Goal: Contribute content: Contribute content

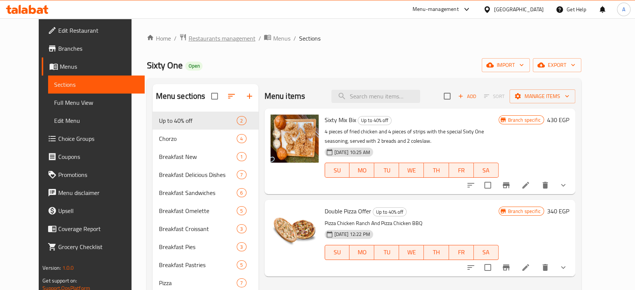
click at [201, 38] on span "Restaurants management" at bounding box center [221, 38] width 67 height 9
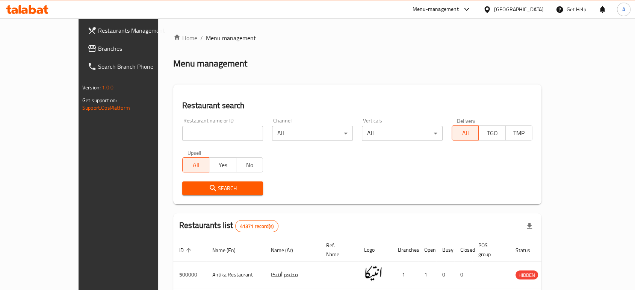
click at [197, 130] on input "search" at bounding box center [222, 133] width 81 height 15
type input "م"
type input "lemo's"
click button "Search" at bounding box center [222, 189] width 81 height 14
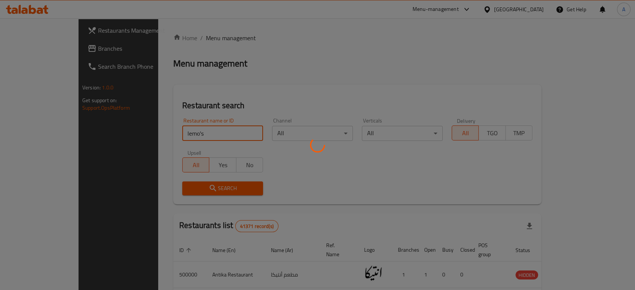
click button "Search" at bounding box center [222, 189] width 81 height 14
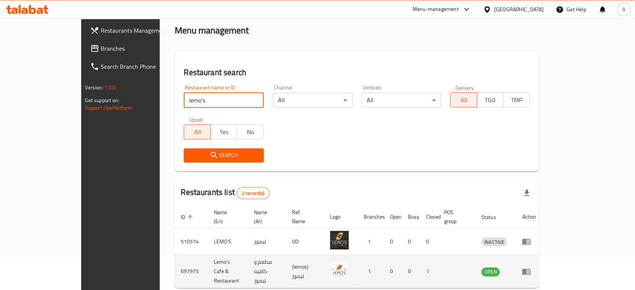
scroll to position [56, 0]
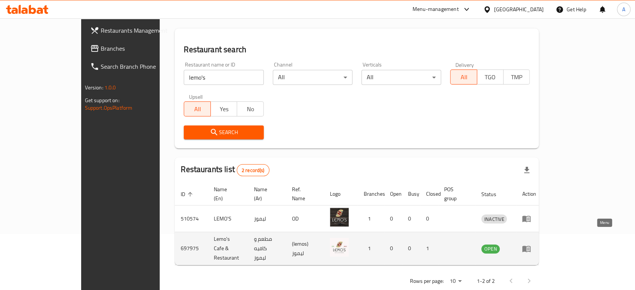
click at [531, 246] on icon "enhanced table" at bounding box center [527, 249] width 8 height 6
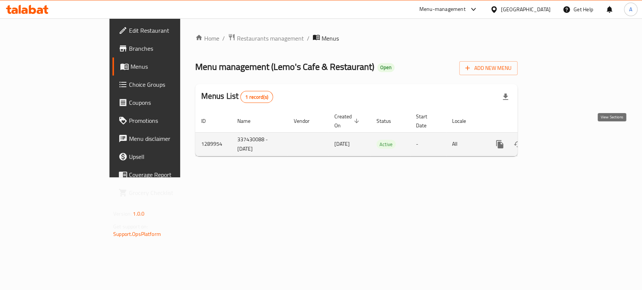
click at [557, 141] on icon "enhanced table" at bounding box center [553, 144] width 7 height 7
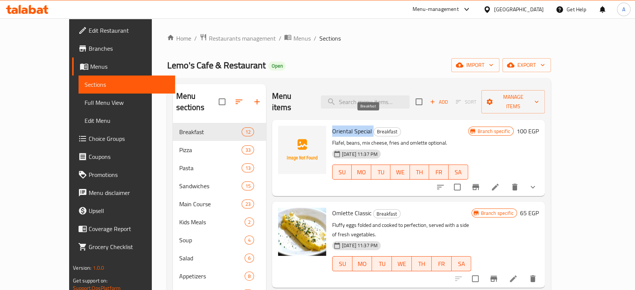
drag, startPoint x: 312, startPoint y: 123, endPoint x: 357, endPoint y: 121, distance: 45.5
click at [357, 123] on div "Oriental Special Breakfast Flafel, beans, mix cheese, fries and omlette optiona…" at bounding box center [400, 158] width 142 height 70
copy h6 "Oriental Special"
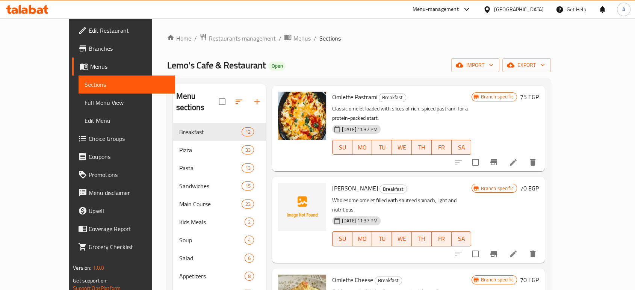
scroll to position [209, 0]
drag, startPoint x: 313, startPoint y: 159, endPoint x: 360, endPoint y: 156, distance: 47.1
click at [360, 179] on div "Omlette Spinachi Breakfast Wholesome omelet filled with sauteed spinach, light …" at bounding box center [402, 219] width 146 height 80
copy h6 "[PERSON_NAME]"
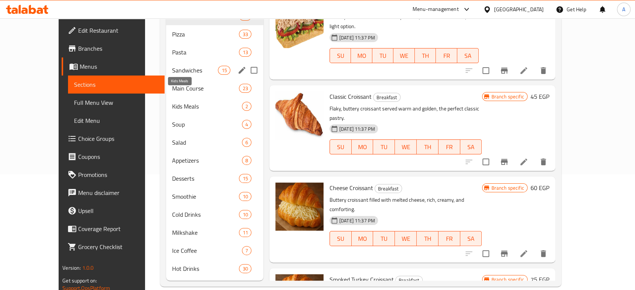
scroll to position [0, 0]
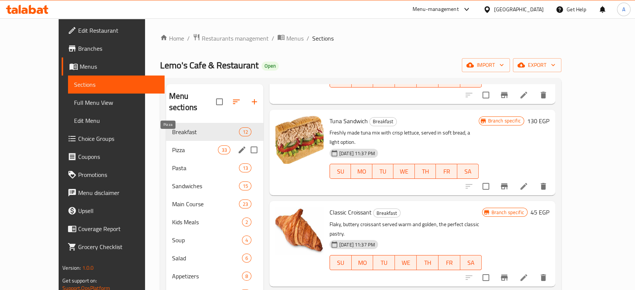
click at [172, 146] on span "Pizza" at bounding box center [195, 150] width 46 height 9
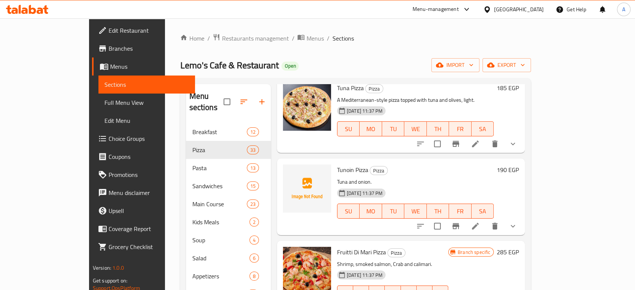
scroll to position [961, 0]
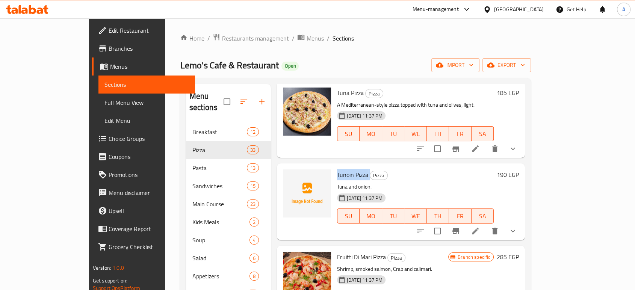
drag, startPoint x: 314, startPoint y: 141, endPoint x: 347, endPoint y: 141, distance: 33.5
click at [347, 167] on div "Tunoin Pizza Pizza Tuna and onion. [DATE] 11:37 PM SU MO TU WE TH FR SA" at bounding box center [415, 202] width 163 height 70
copy h6 "Tunoin Pizza"
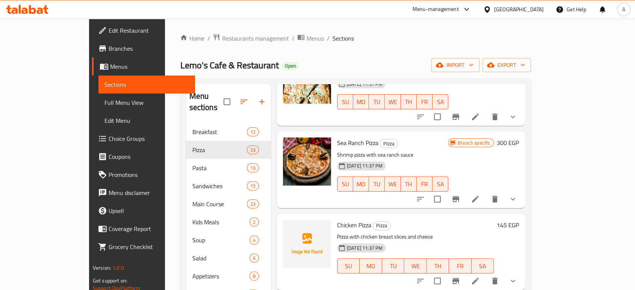
scroll to position [1378, 0]
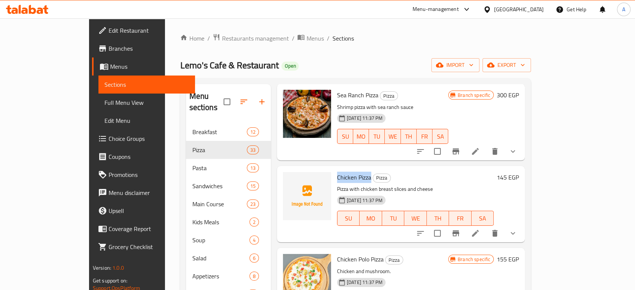
drag, startPoint x: 315, startPoint y: 137, endPoint x: 349, endPoint y: 138, distance: 33.5
click at [349, 172] on span "Chicken Pizza" at bounding box center [354, 177] width 34 height 11
copy span "Chicken Pizza"
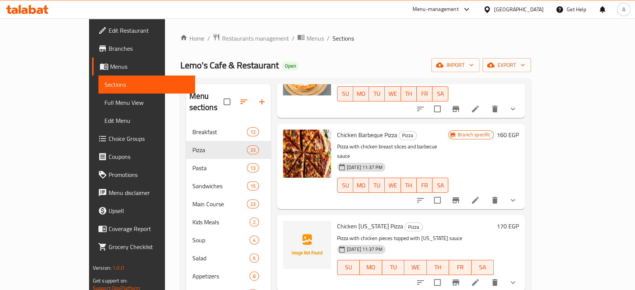
scroll to position [1587, 0]
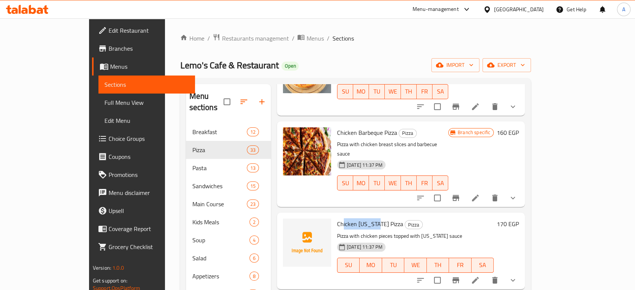
drag, startPoint x: 321, startPoint y: 177, endPoint x: 345, endPoint y: 176, distance: 24.1
click at [352, 218] on span "Chicken [US_STATE] Pizza" at bounding box center [370, 223] width 66 height 11
drag, startPoint x: 312, startPoint y: 175, endPoint x: 368, endPoint y: 180, distance: 56.3
click at [368, 216] on div "Chicken [US_STATE] Pizza Pizza Pizza with chicken pieces topped with [US_STATE]…" at bounding box center [415, 251] width 163 height 70
click at [337, 218] on span "Chicken [US_STATE] Pizza" at bounding box center [370, 223] width 66 height 11
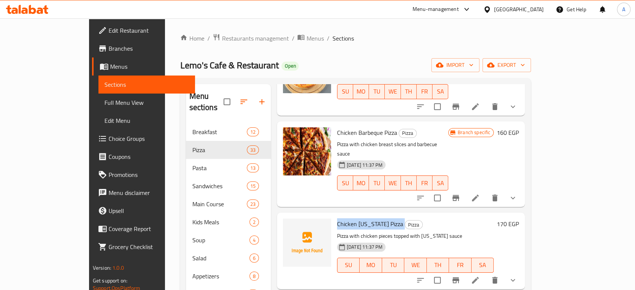
drag, startPoint x: 314, startPoint y: 176, endPoint x: 367, endPoint y: 178, distance: 52.7
click at [367, 216] on div "Chicken [US_STATE] Pizza Pizza Pizza with chicken pieces topped with [US_STATE]…" at bounding box center [415, 251] width 163 height 70
copy h6 "Chicken [US_STATE] Pizza"
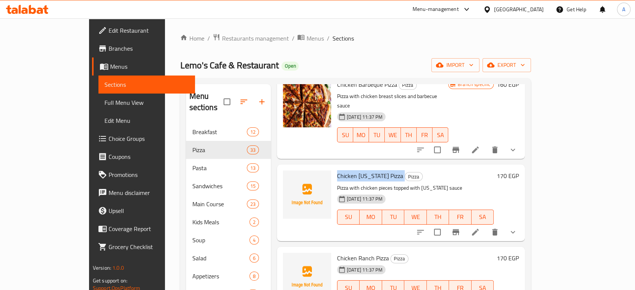
scroll to position [1713, 0]
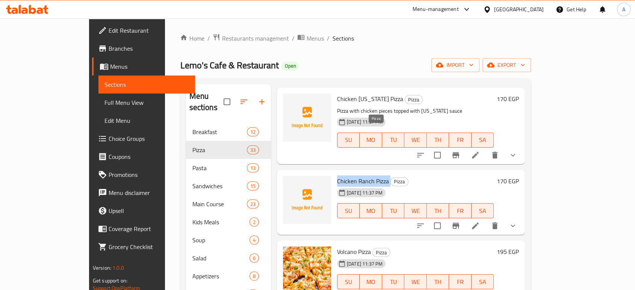
drag, startPoint x: 312, startPoint y: 131, endPoint x: 368, endPoint y: 132, distance: 56.4
click at [368, 173] on div "Chicken Ranch Pizza Pizza [DATE] 11:37 PM SU MO TU WE TH FR SA" at bounding box center [415, 202] width 163 height 59
copy h6 "Chicken Ranch Pizza"
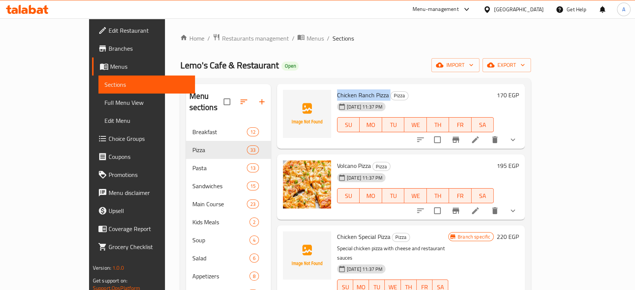
scroll to position [1838, 0]
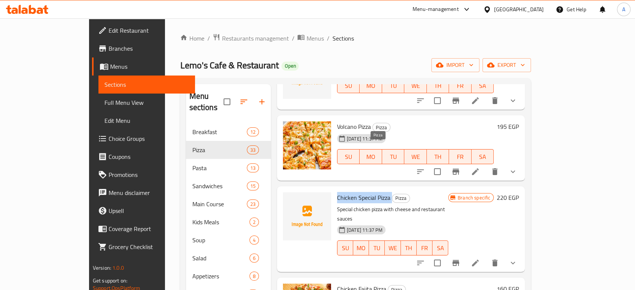
drag, startPoint x: 315, startPoint y: 147, endPoint x: 373, endPoint y: 151, distance: 57.7
click at [372, 193] on h6 "Chicken Special Pizza Pizza" at bounding box center [392, 198] width 111 height 11
copy h6 "Chicken Special Pizza"
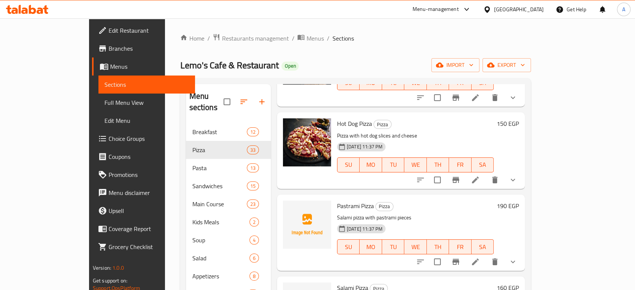
scroll to position [2339, 0]
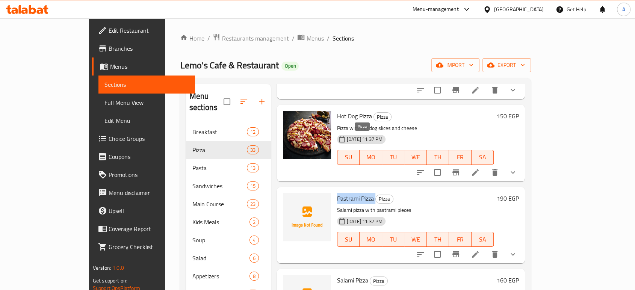
drag, startPoint x: 315, startPoint y: 139, endPoint x: 358, endPoint y: 141, distance: 42.5
click at [358, 193] on h6 "Pastrami Pizza Pizza" at bounding box center [415, 198] width 157 height 11
copy h6 "Pastrami Pizza"
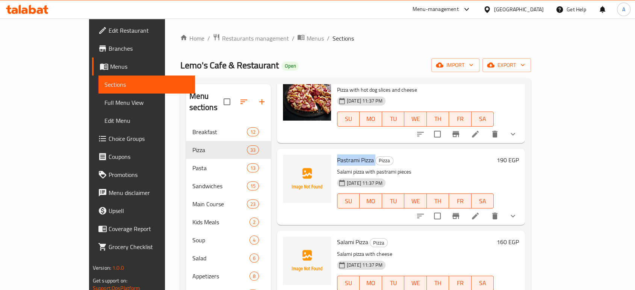
scroll to position [2394, 0]
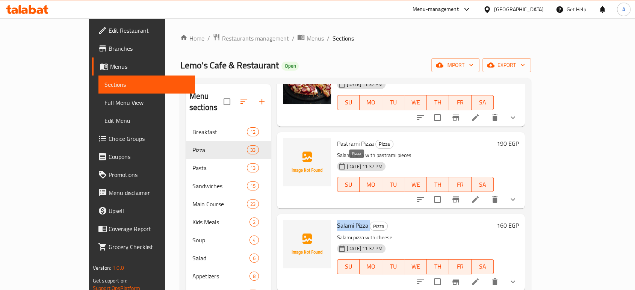
drag, startPoint x: 315, startPoint y: 164, endPoint x: 352, endPoint y: 165, distance: 37.6
click at [352, 220] on h6 "Salami Pizza Pizza" at bounding box center [415, 225] width 157 height 11
copy h6 "Salami Pizza"
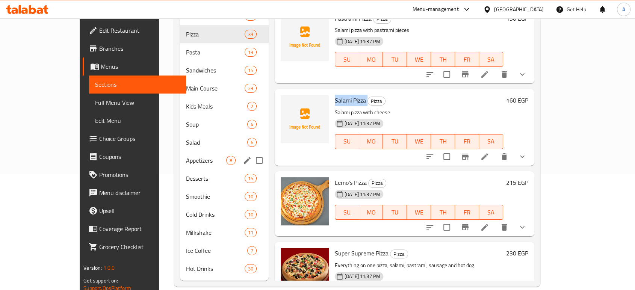
scroll to position [74, 0]
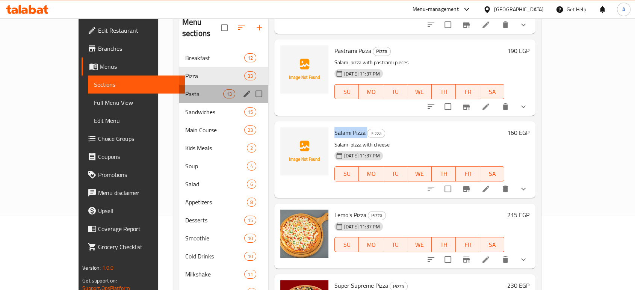
click at [179, 88] on div "Pasta 13" at bounding box center [223, 94] width 89 height 18
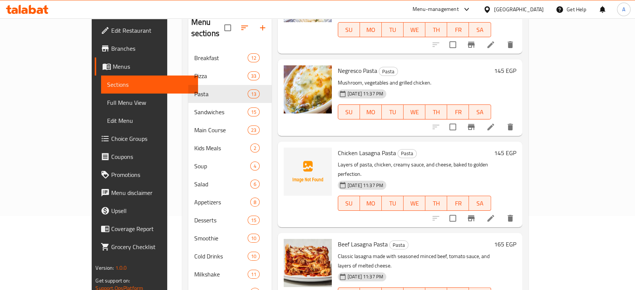
scroll to position [83, 0]
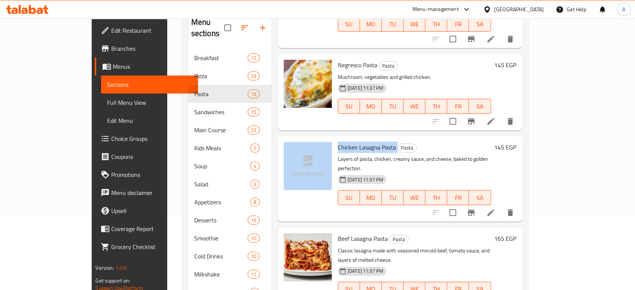
drag, startPoint x: 311, startPoint y: 130, endPoint x: 376, endPoint y: 131, distance: 65.1
click at [376, 139] on div "Chicken Lasagna Pasta Pasta Layers of pasta, chicken, creamy sauce, and cheese,…" at bounding box center [400, 179] width 239 height 80
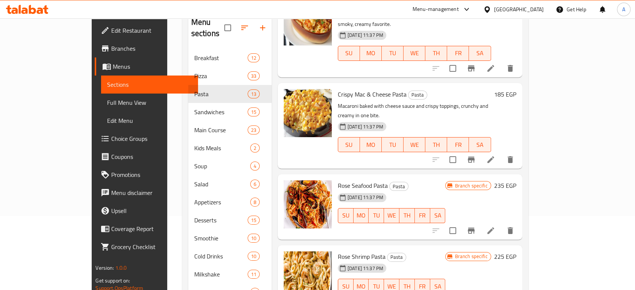
scroll to position [752, 0]
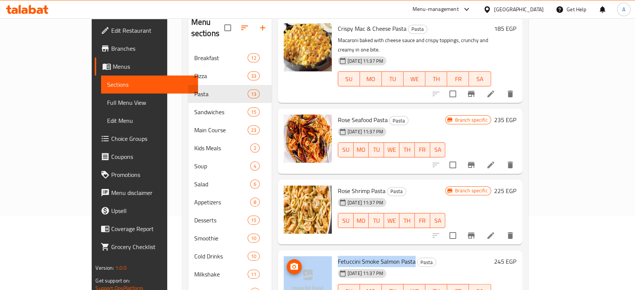
drag, startPoint x: 311, startPoint y: 175, endPoint x: 391, endPoint y: 177, distance: 80.8
click at [391, 253] on div "Fetuccini Smoke Salmon Pasta Pasta [DATE] 11:37 PM SU MO TU WE TH FR SA 245 EGP" at bounding box center [400, 282] width 239 height 59
copy div "Fetuccini Smoke Salmon Pasta"
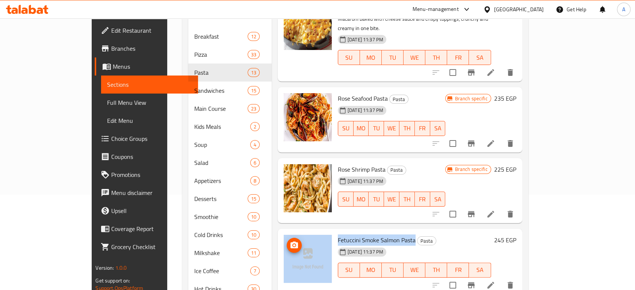
scroll to position [116, 0]
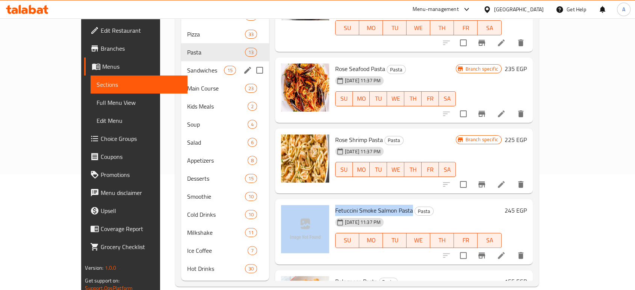
click at [187, 66] on span "Sandwiches" at bounding box center [205, 70] width 37 height 9
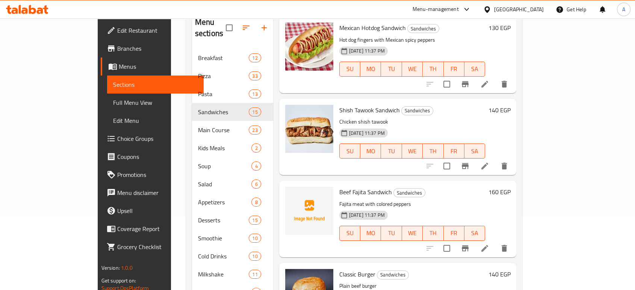
scroll to position [334, 0]
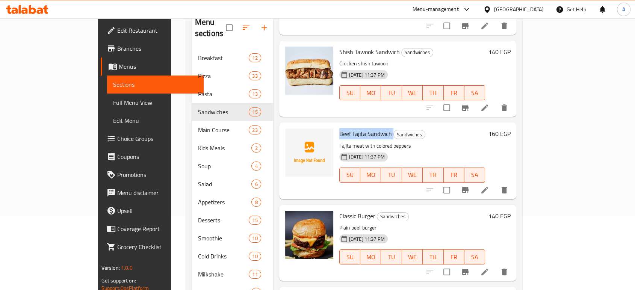
drag, startPoint x: 313, startPoint y: 121, endPoint x: 371, endPoint y: 120, distance: 58.3
click at [371, 126] on div "Beef Fajita Sandwich Sandwiches Fajita meat with colored peppers [DATE] 11:37 P…" at bounding box center [413, 161] width 152 height 70
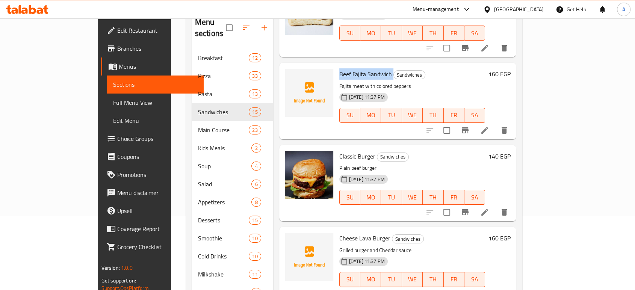
scroll to position [459, 0]
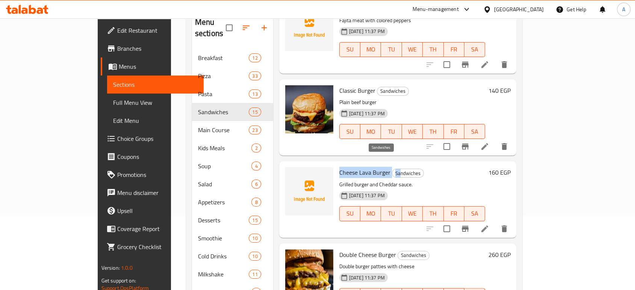
drag, startPoint x: 313, startPoint y: 161, endPoint x: 375, endPoint y: 165, distance: 62.5
click at [375, 165] on div "Cheese Lava Burger Sandwiches Grilled burger and Cheddar sauce. [DATE] 11:37 PM…" at bounding box center [413, 199] width 152 height 70
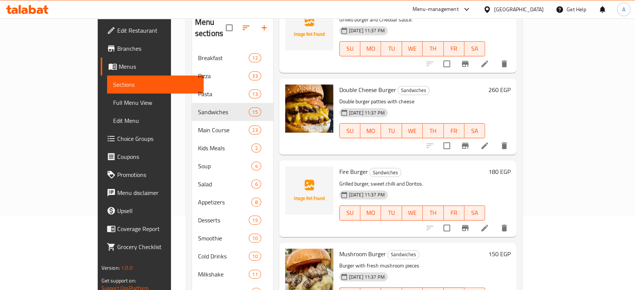
scroll to position [626, 0]
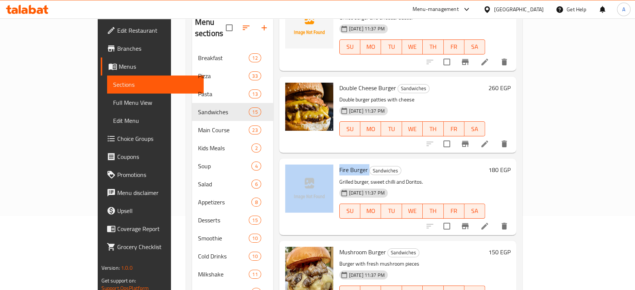
drag, startPoint x: 311, startPoint y: 159, endPoint x: 345, endPoint y: 161, distance: 33.9
click at [345, 162] on div "Fire Burger Sandwiches Grilled burger, sweet chilli and Doritos. [DATE] 11:37 P…" at bounding box center [398, 197] width 232 height 70
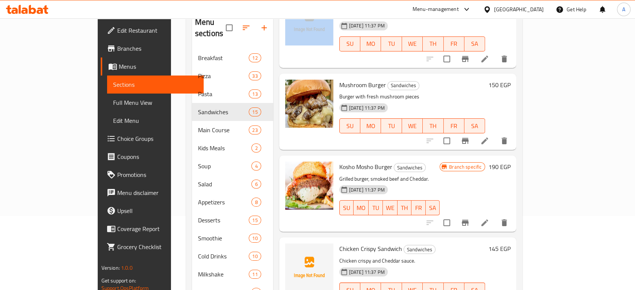
scroll to position [919, 0]
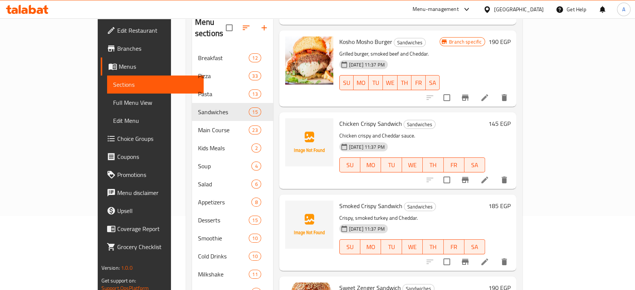
click at [337, 115] on div "Chicken Crispy Sandwich Sandwiches Chicken crispy and Cheddar sauce. [DATE] 11:…" at bounding box center [413, 150] width 152 height 70
click at [340, 200] on span "Smoked Crispy Sandwich" at bounding box center [371, 205] width 63 height 11
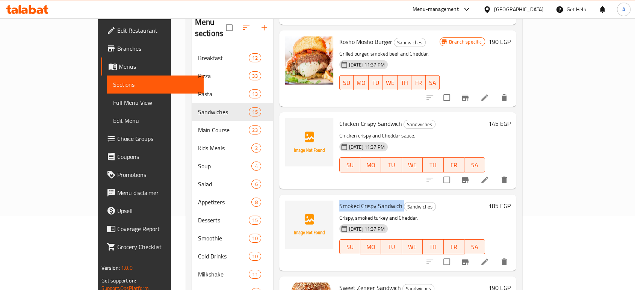
click at [340, 200] on span "Smoked Crispy Sandwich" at bounding box center [371, 205] width 63 height 11
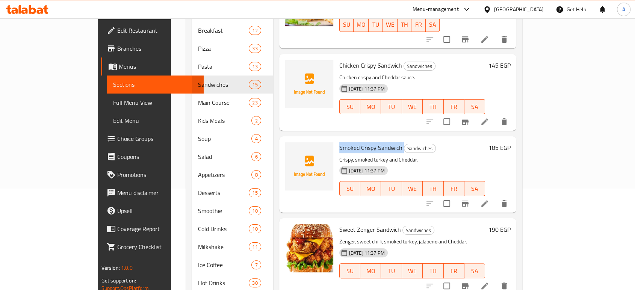
scroll to position [116, 0]
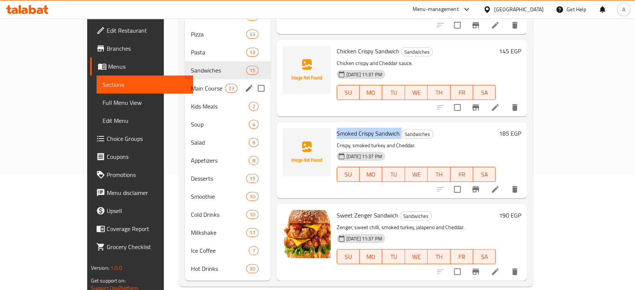
click at [185, 85] on div "Main Course 23" at bounding box center [228, 88] width 86 height 18
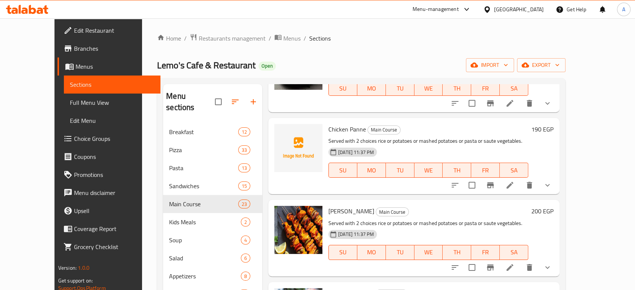
scroll to position [167, 0]
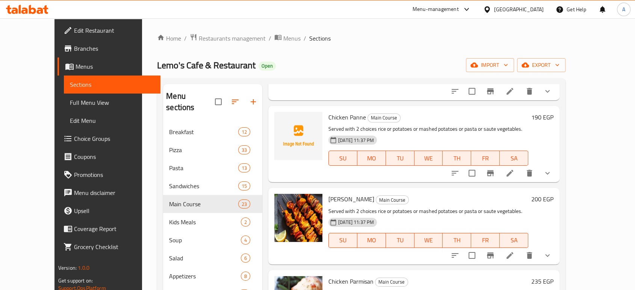
click at [329, 114] on span "Chicken Panne" at bounding box center [348, 117] width 38 height 11
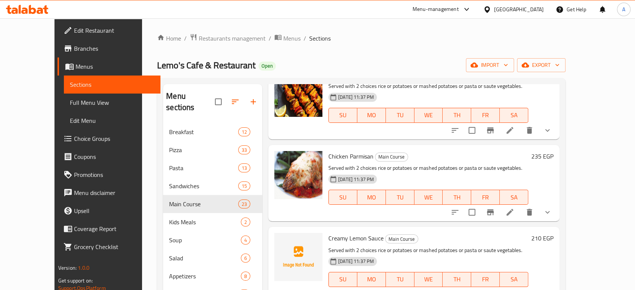
scroll to position [418, 0]
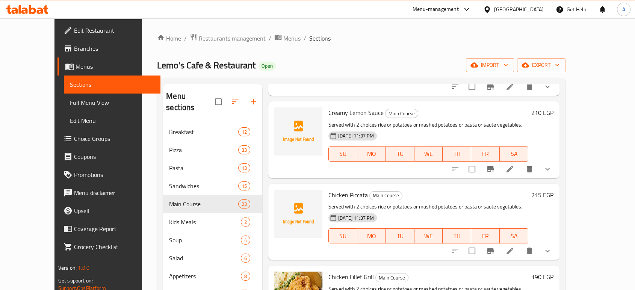
click at [333, 113] on span "Creamy Lemon Sauce" at bounding box center [356, 112] width 55 height 11
click at [329, 197] on span "Chicken Piccata" at bounding box center [348, 194] width 39 height 11
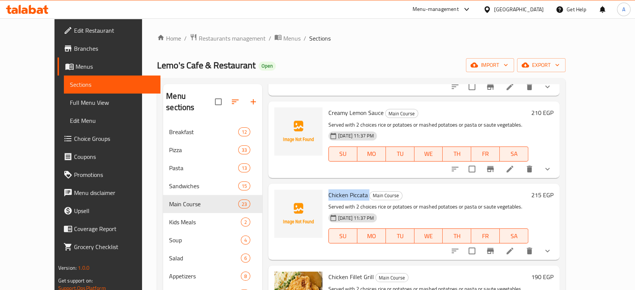
click at [329, 197] on span "Chicken Piccata" at bounding box center [348, 194] width 39 height 11
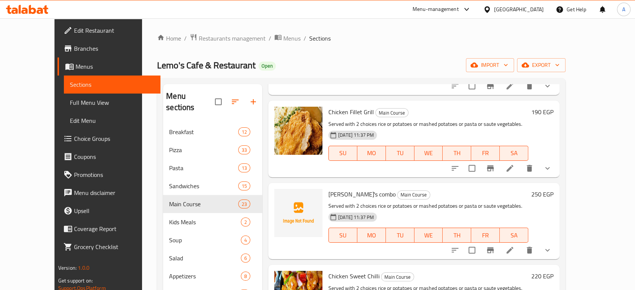
scroll to position [626, 0]
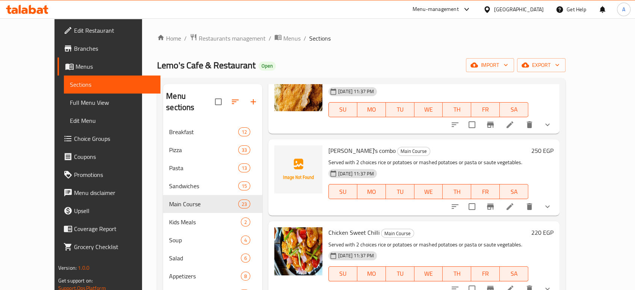
click at [329, 145] on span "[PERSON_NAME]'s combo" at bounding box center [362, 150] width 67 height 11
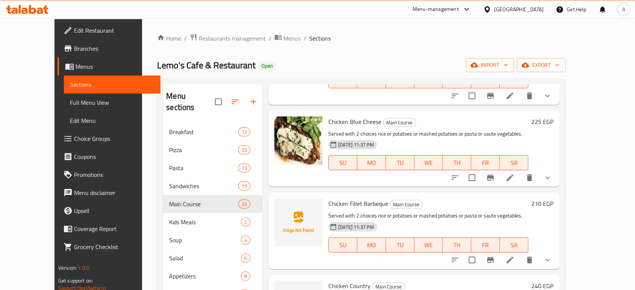
scroll to position [961, 0]
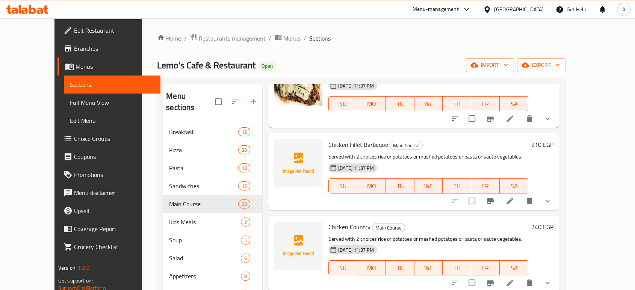
click at [343, 147] on span "Chicken Fillet Barbeque" at bounding box center [359, 144] width 60 height 11
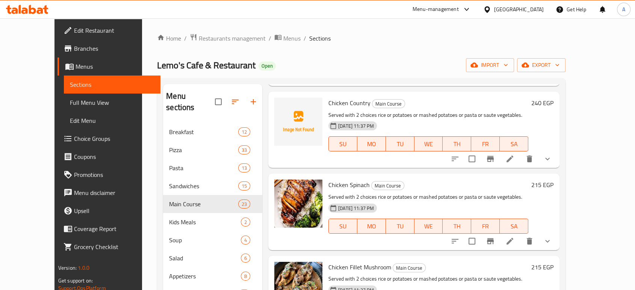
scroll to position [1086, 0]
click at [329, 105] on span "Chicken Country" at bounding box center [350, 101] width 42 height 11
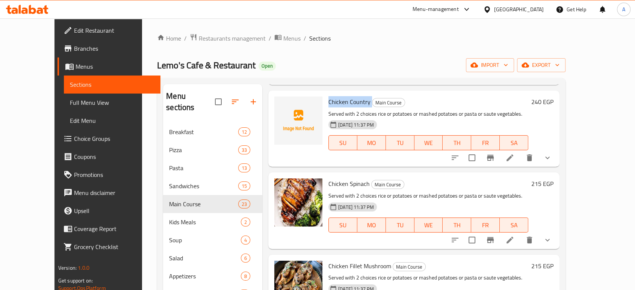
click at [329, 105] on span "Chicken Country" at bounding box center [350, 101] width 42 height 11
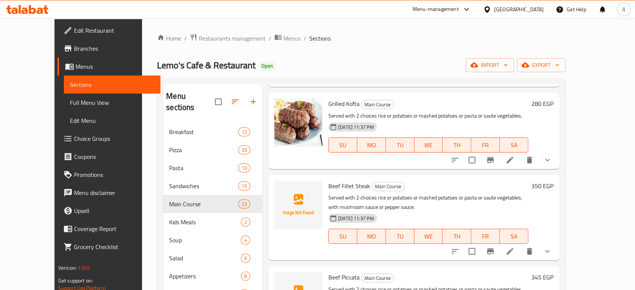
scroll to position [1378, 0]
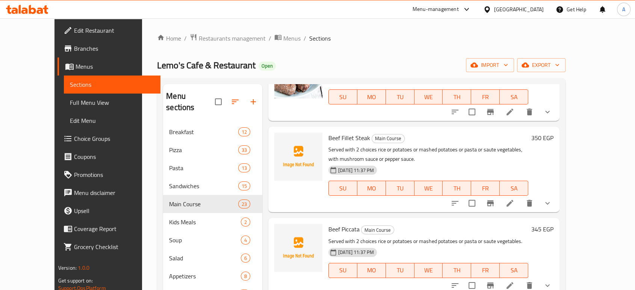
click at [332, 133] on span "Beef Fillet Steak" at bounding box center [350, 137] width 42 height 11
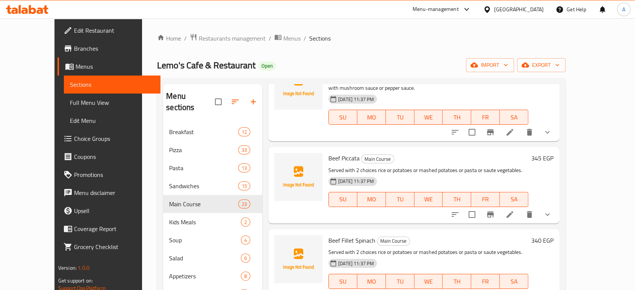
scroll to position [1462, 0]
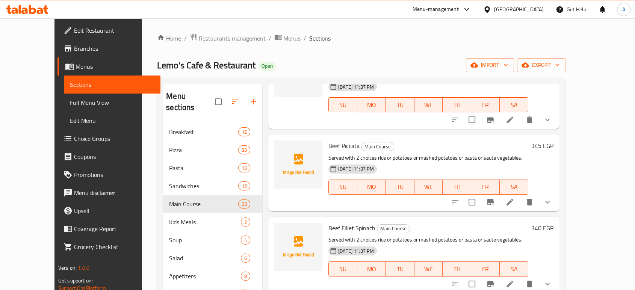
click at [329, 147] on span "Beef Piccata" at bounding box center [344, 145] width 31 height 11
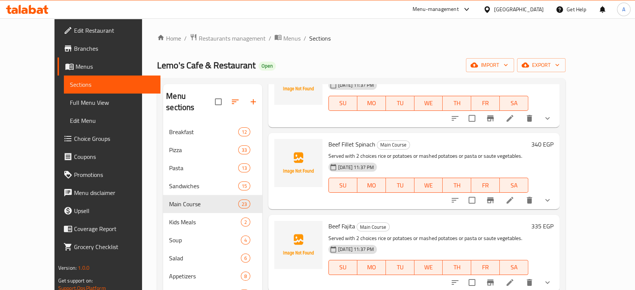
click at [334, 149] on span "Beef Fillet Spinach" at bounding box center [352, 144] width 47 height 11
click at [329, 222] on span "Beef Fajita" at bounding box center [342, 226] width 27 height 11
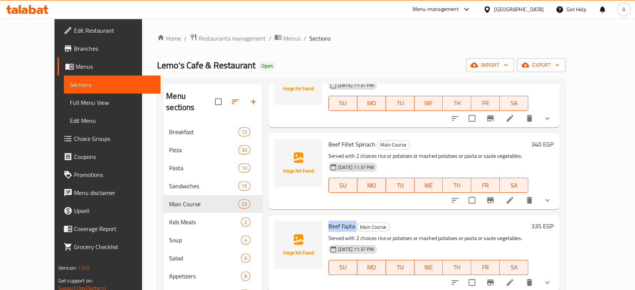
click at [329, 222] on span "Beef Fajita" at bounding box center [342, 226] width 27 height 11
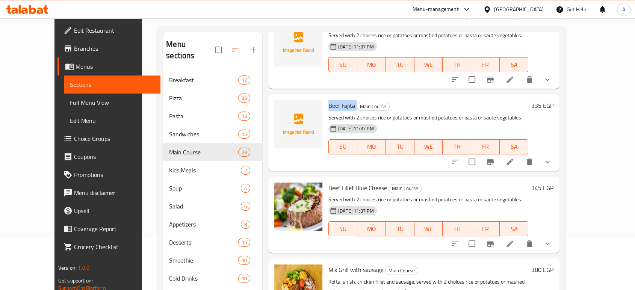
scroll to position [116, 0]
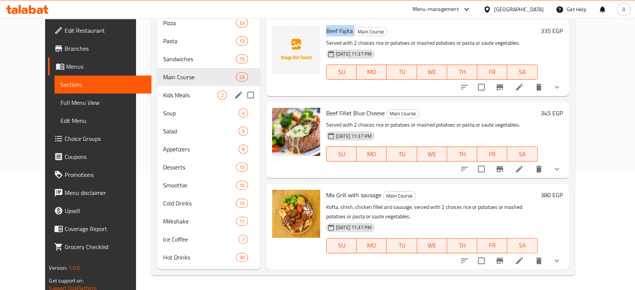
click at [163, 95] on span "Kids Meals" at bounding box center [190, 95] width 55 height 9
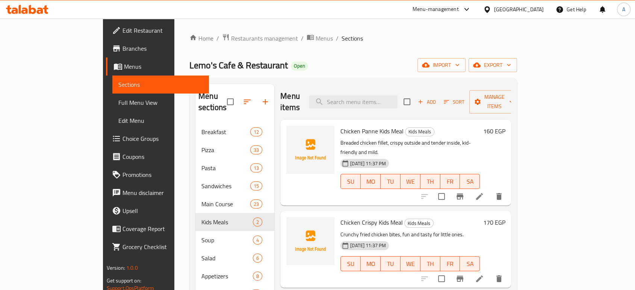
click at [341, 126] on span "Chicken Panne Kids Meal" at bounding box center [372, 131] width 63 height 11
click at [341, 217] on span "Chicken Crispy Kids Meal" at bounding box center [372, 222] width 62 height 11
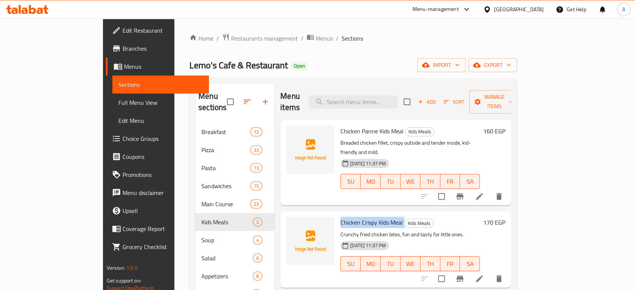
click at [341, 217] on span "Chicken Crispy Kids Meal" at bounding box center [372, 222] width 62 height 11
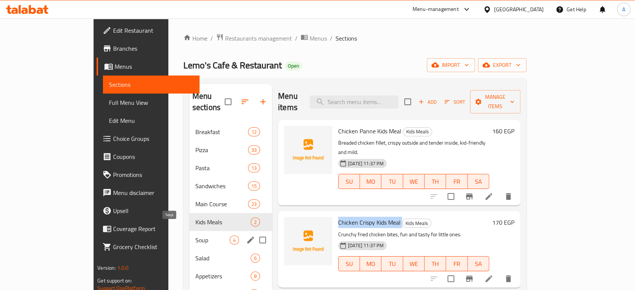
click at [196, 236] on span "Soup" at bounding box center [213, 240] width 34 height 9
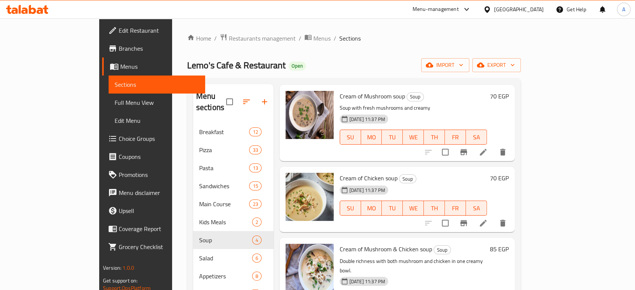
scroll to position [116, 0]
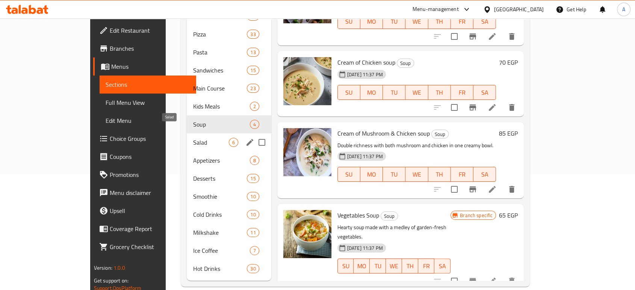
click at [193, 138] on span "Salad" at bounding box center [211, 142] width 36 height 9
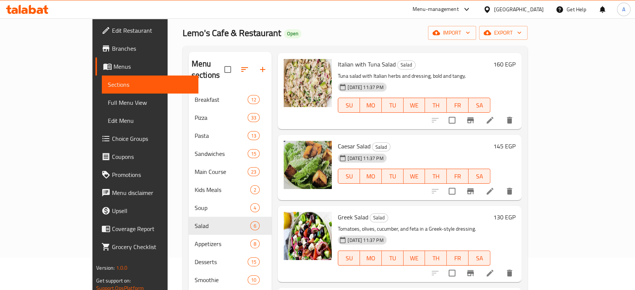
scroll to position [116, 0]
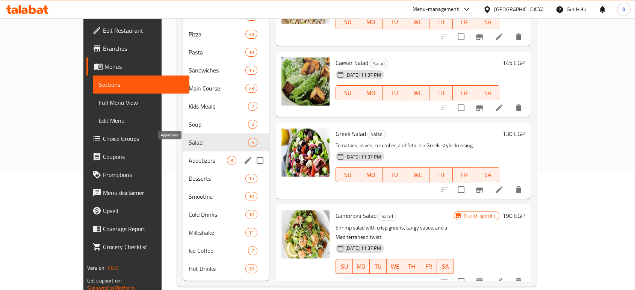
click at [189, 156] on span "Appetizers" at bounding box center [208, 160] width 39 height 9
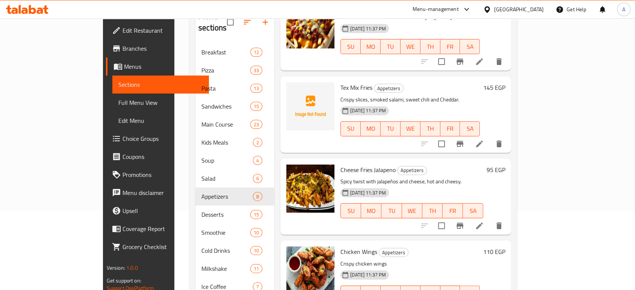
scroll to position [116, 0]
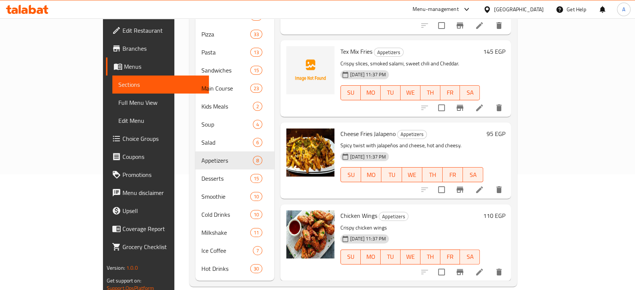
click at [341, 46] on span "Tex Mix Fries" at bounding box center [357, 51] width 32 height 11
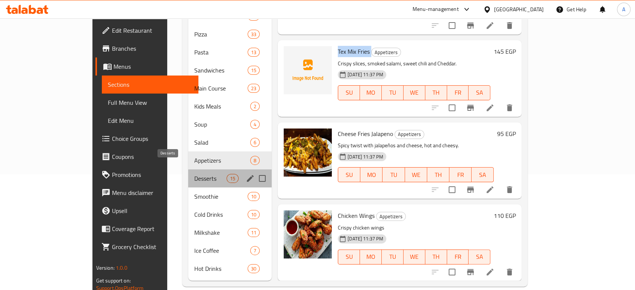
click at [194, 174] on span "Desserts" at bounding box center [210, 178] width 32 height 9
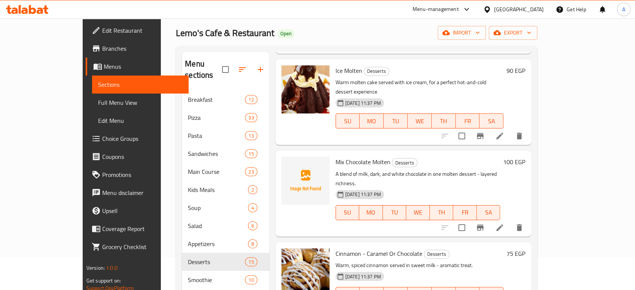
scroll to position [376, 0]
click at [339, 156] on span "Mix Chocolate Molten" at bounding box center [363, 161] width 55 height 11
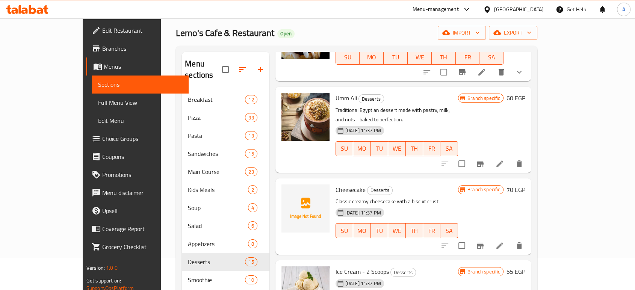
scroll to position [626, 0]
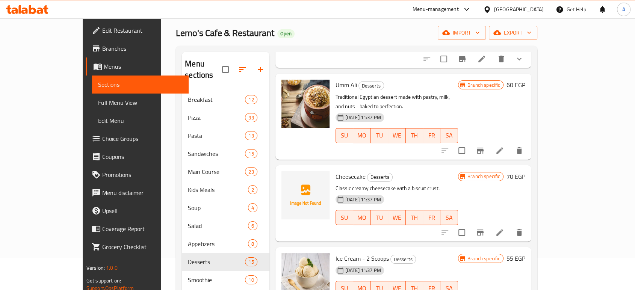
click at [336, 171] on span "Cheesecake" at bounding box center [351, 176] width 30 height 11
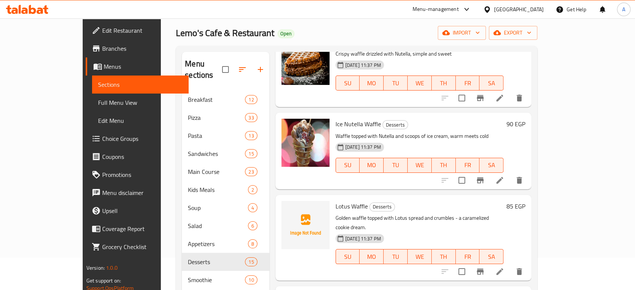
scroll to position [919, 0]
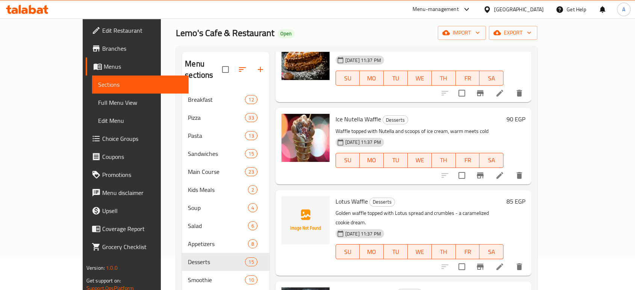
click at [336, 196] on span "Lotus Waffle" at bounding box center [352, 201] width 32 height 11
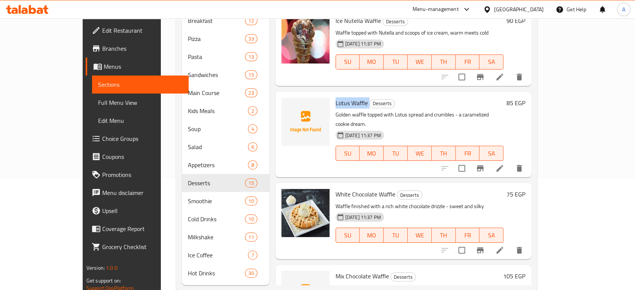
scroll to position [116, 0]
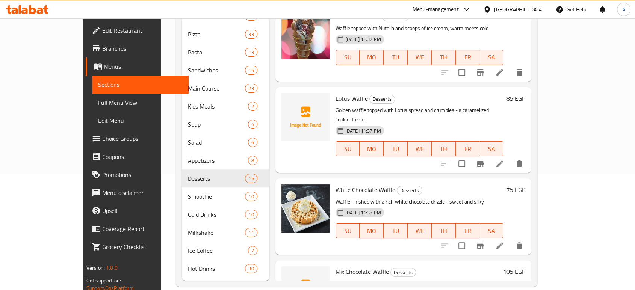
click at [336, 266] on span "Mix Chocolate Waffle" at bounding box center [362, 271] width 53 height 11
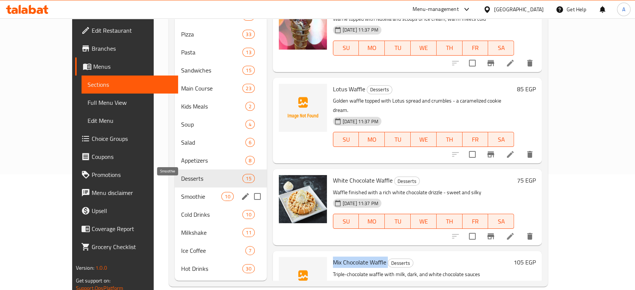
click at [181, 192] on span "Smoothie" at bounding box center [201, 196] width 41 height 9
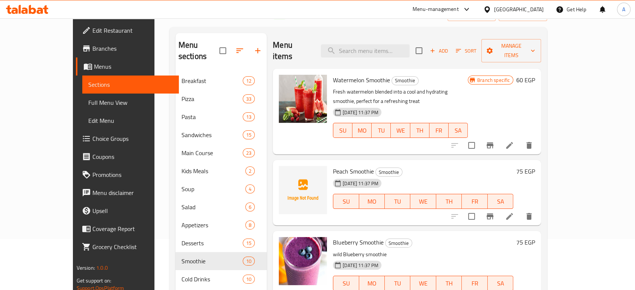
scroll to position [32, 0]
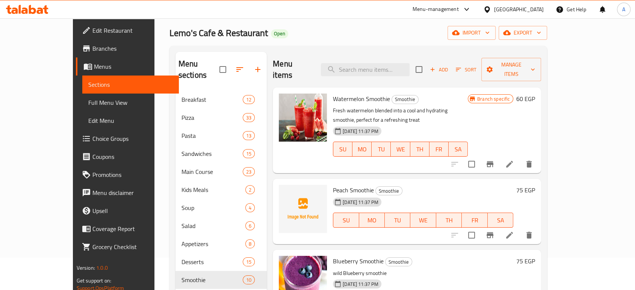
click at [346, 185] on span "Peach Smoothie" at bounding box center [353, 190] width 41 height 11
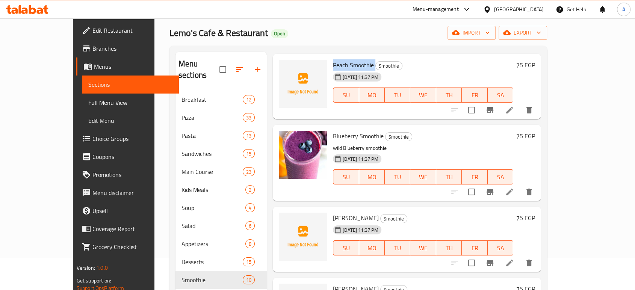
scroll to position [209, 0]
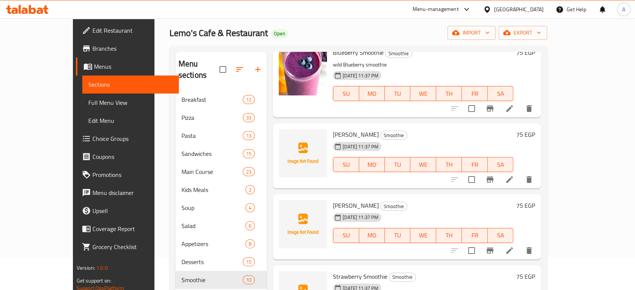
click at [333, 129] on span "[PERSON_NAME]" at bounding box center [356, 134] width 46 height 11
click at [334, 200] on span "[PERSON_NAME]" at bounding box center [356, 205] width 46 height 11
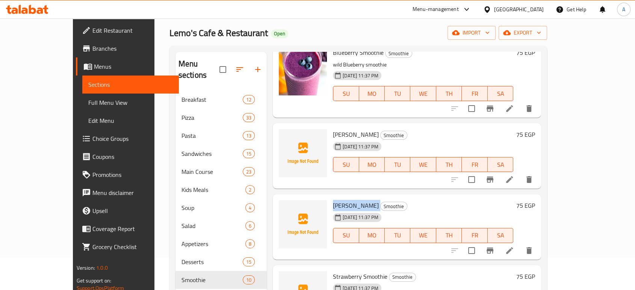
click at [334, 200] on span "[PERSON_NAME]" at bounding box center [356, 205] width 46 height 11
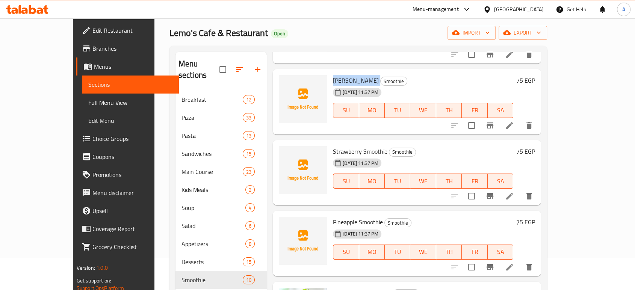
scroll to position [334, 0]
click at [337, 146] on span "Strawberry Smoothie" at bounding box center [360, 151] width 55 height 11
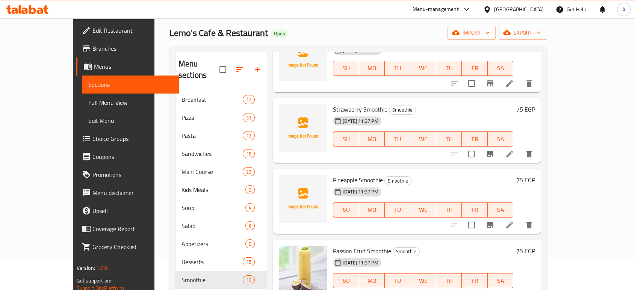
click at [335, 174] on span "Pineapple Smoothie" at bounding box center [358, 179] width 50 height 11
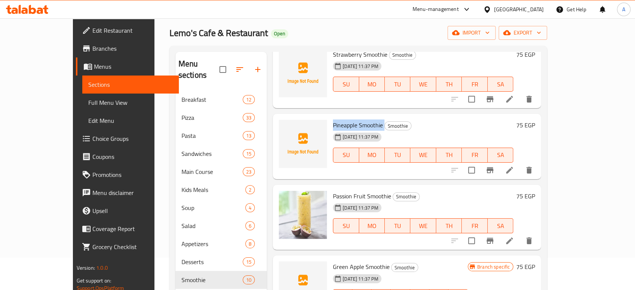
scroll to position [460, 0]
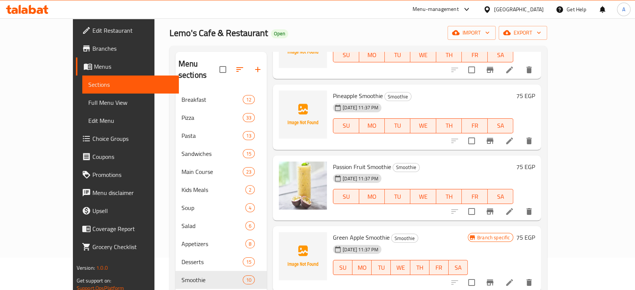
click at [343, 232] on span "Green Apple Smoothie" at bounding box center [361, 237] width 57 height 11
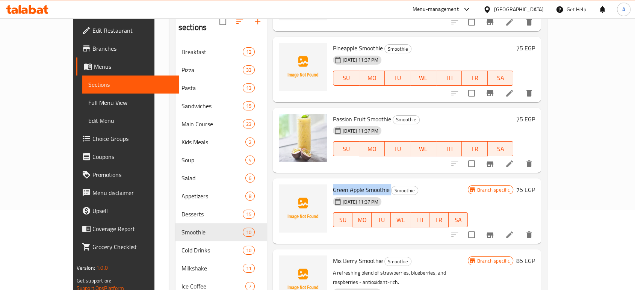
scroll to position [116, 0]
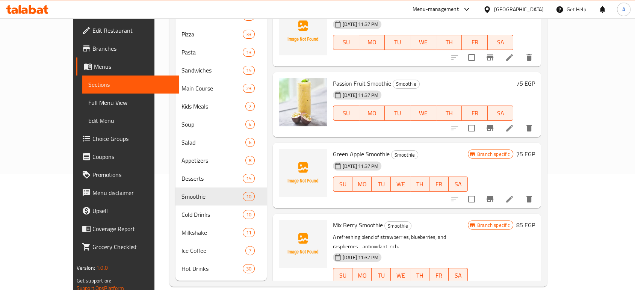
click at [342, 220] on span "Mix Berry Smoothie" at bounding box center [358, 225] width 50 height 11
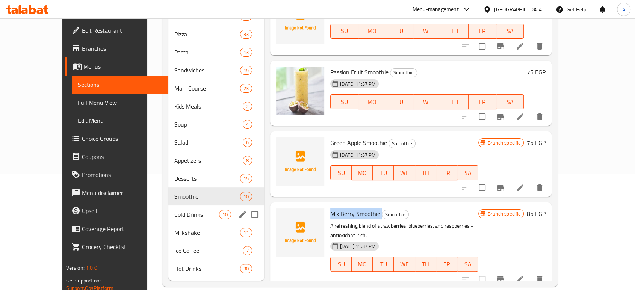
click at [174, 210] on span "Cold Drinks" at bounding box center [196, 214] width 45 height 9
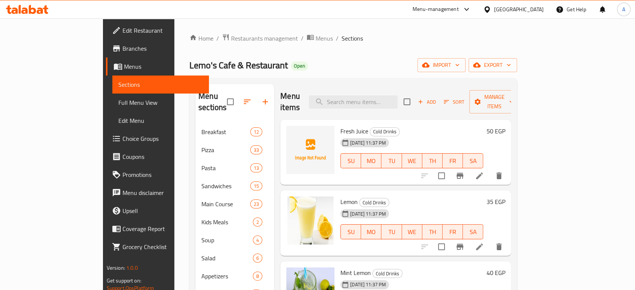
click at [341, 126] on span "Fresh Juice" at bounding box center [355, 131] width 28 height 11
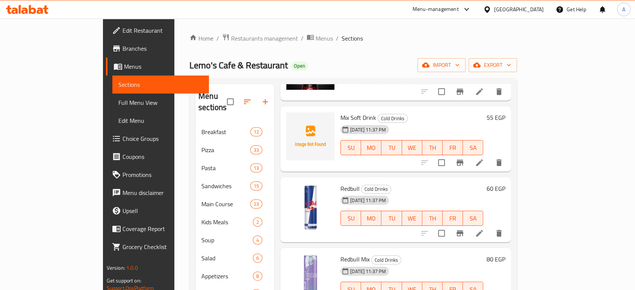
scroll to position [292, 0]
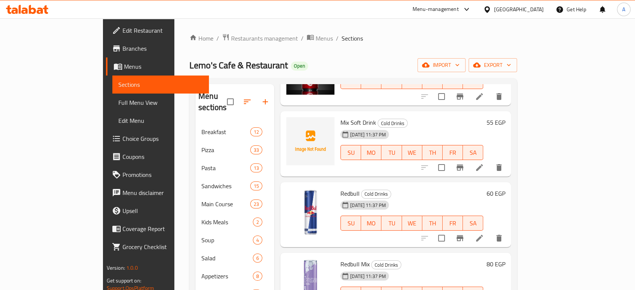
click at [341, 117] on span "Mix Soft Drink" at bounding box center [359, 122] width 36 height 11
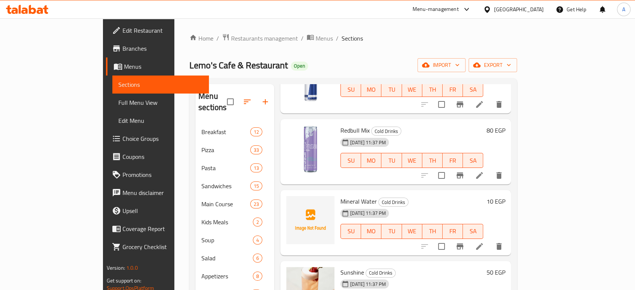
scroll to position [427, 0]
click at [341, 195] on span "Mineral Water" at bounding box center [359, 200] width 36 height 11
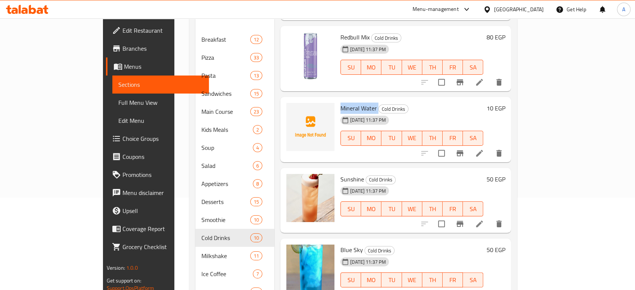
scroll to position [116, 0]
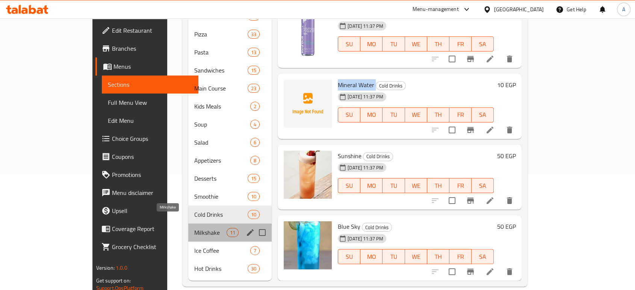
click at [194, 228] on span "Milkshake" at bounding box center [210, 232] width 32 height 9
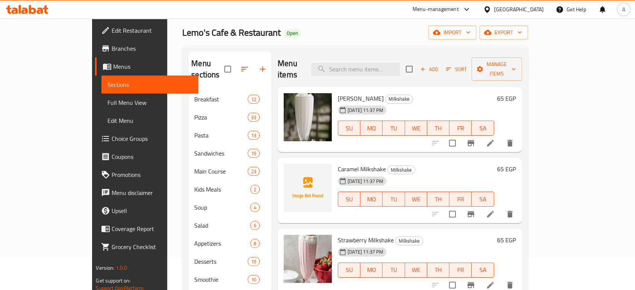
scroll to position [32, 0]
click at [338, 164] on span "Caramel Milkshake" at bounding box center [362, 169] width 48 height 11
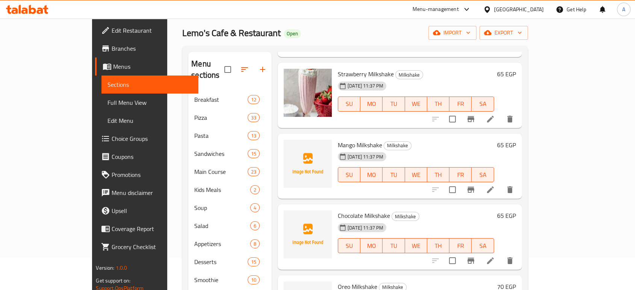
scroll to position [167, 0]
click at [338, 139] on span "Mango Milkshake" at bounding box center [360, 144] width 44 height 11
click at [338, 210] on span "Chocolate Milkshake" at bounding box center [364, 215] width 52 height 11
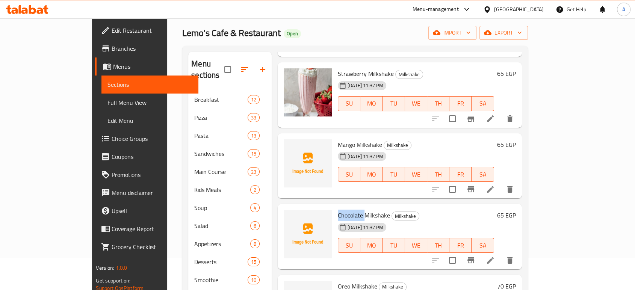
click at [338, 210] on span "Chocolate Milkshake" at bounding box center [364, 215] width 52 height 11
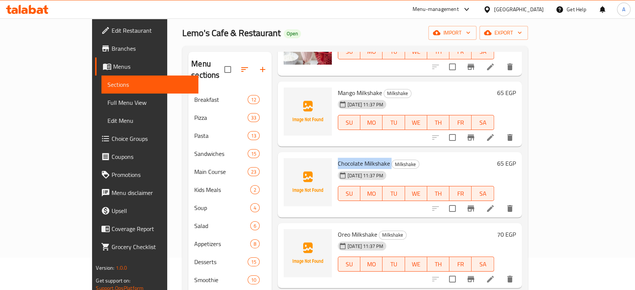
scroll to position [292, 0]
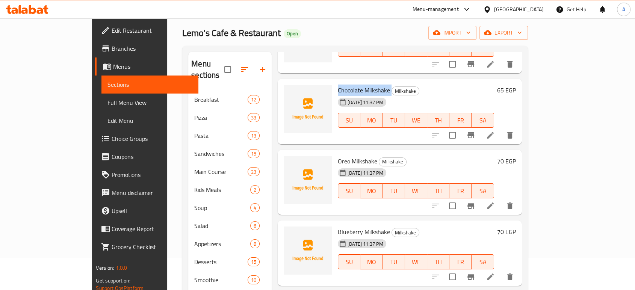
click at [338, 156] on span "Oreo Milkshake" at bounding box center [357, 161] width 39 height 11
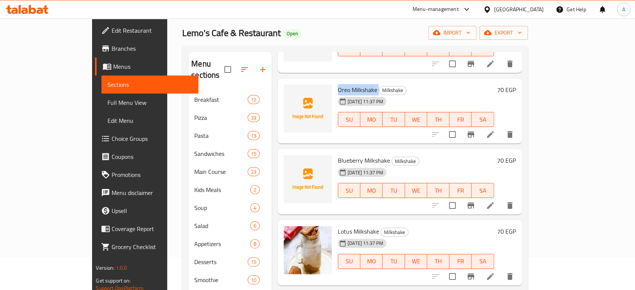
scroll to position [376, 0]
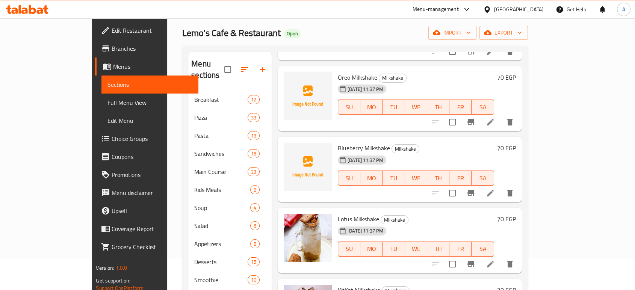
click at [350, 142] on span "Blueberry Milkshake" at bounding box center [364, 147] width 52 height 11
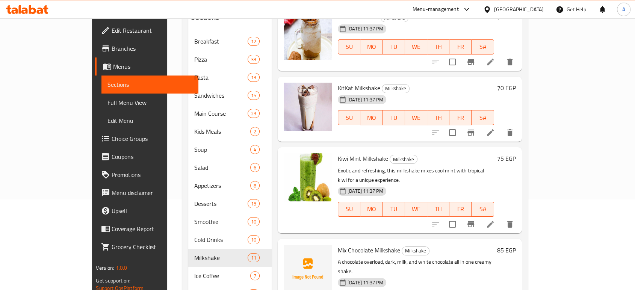
scroll to position [116, 0]
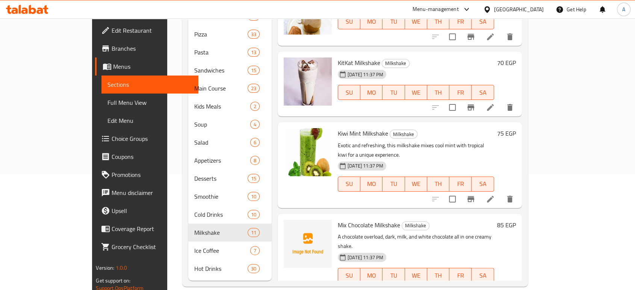
click at [355, 220] on span "Mix Chocolate Milkshake" at bounding box center [369, 225] width 62 height 11
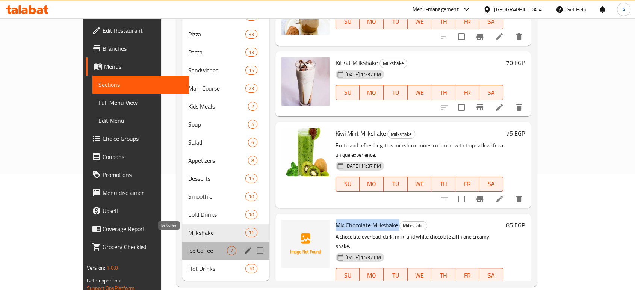
click at [188, 246] on span "Ice Coffee" at bounding box center [207, 250] width 39 height 9
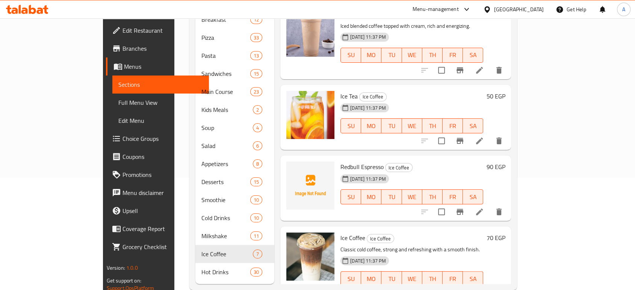
scroll to position [116, 0]
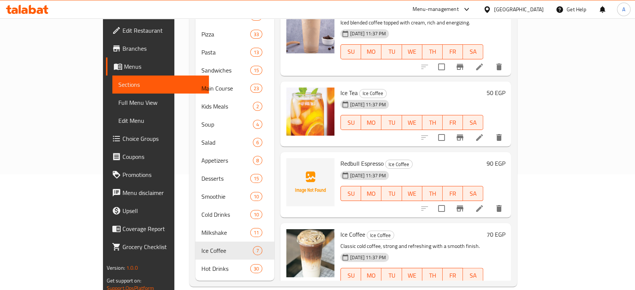
click at [338, 168] on div "[DATE] 11:37 PM" at bounding box center [356, 175] width 37 height 15
click at [341, 158] on span "Redbull Espresso" at bounding box center [362, 163] width 43 height 11
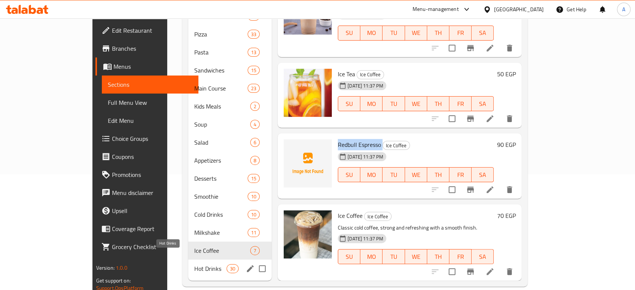
click at [194, 264] on span "Hot Drinks" at bounding box center [210, 268] width 32 height 9
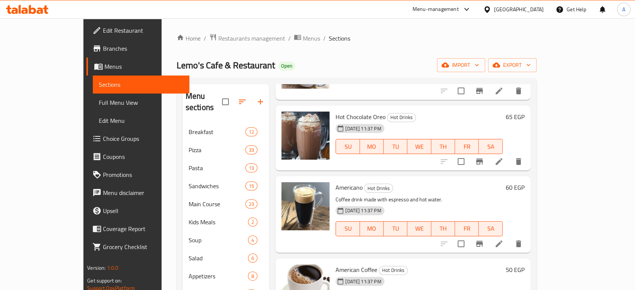
click at [196, 44] on div "Home / Restaurants management / Menus / Sections Lemo's Cafe & Restaurant Open …" at bounding box center [357, 217] width 360 height 369
click at [218, 40] on span "Restaurants management" at bounding box center [251, 38] width 67 height 9
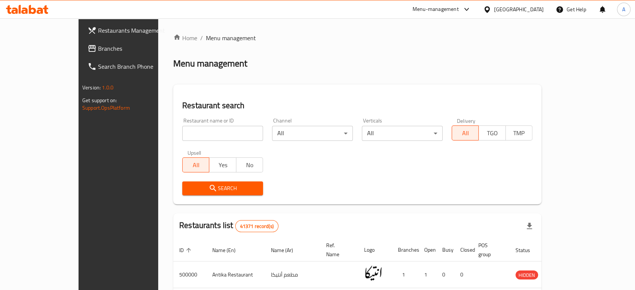
click at [186, 132] on input "search" at bounding box center [222, 133] width 81 height 15
type input "ف"
type input "taqati"
click button "Search" at bounding box center [222, 189] width 81 height 14
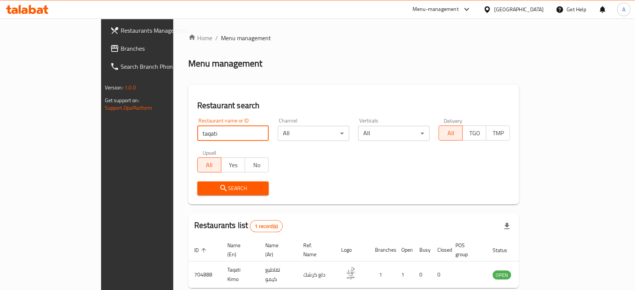
scroll to position [30, 0]
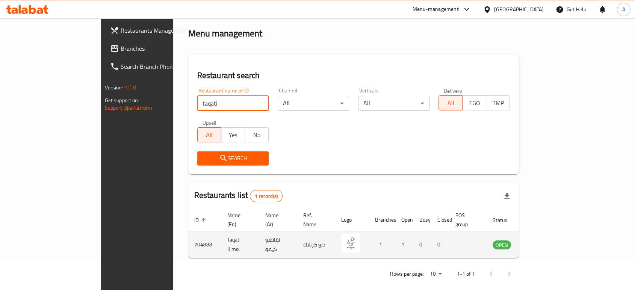
click at [541, 242] on icon "enhanced table" at bounding box center [537, 245] width 8 height 6
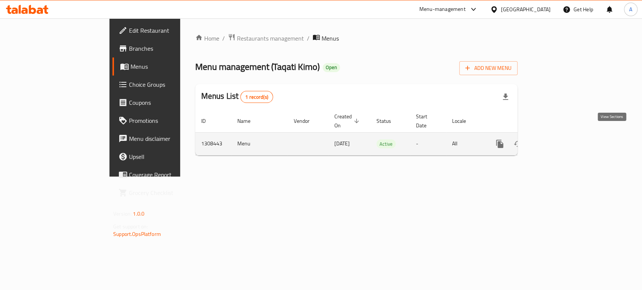
click at [558, 139] on icon "enhanced table" at bounding box center [553, 143] width 9 height 9
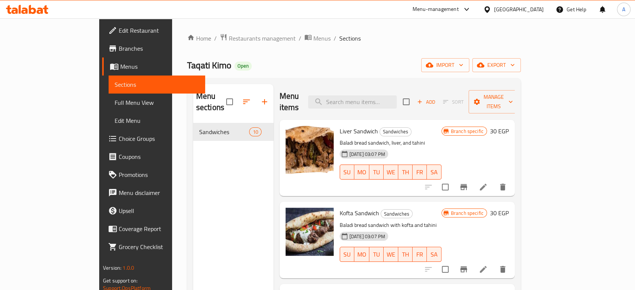
click at [260, 97] on icon "button" at bounding box center [264, 101] width 9 height 9
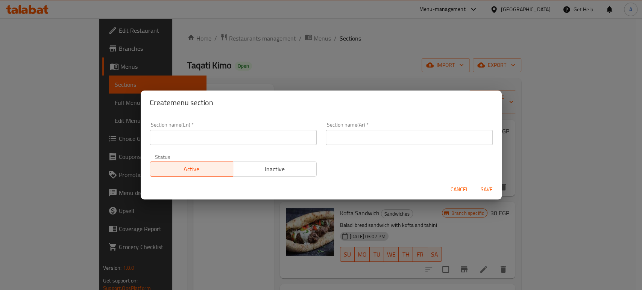
click at [209, 139] on input "text" at bounding box center [233, 137] width 167 height 15
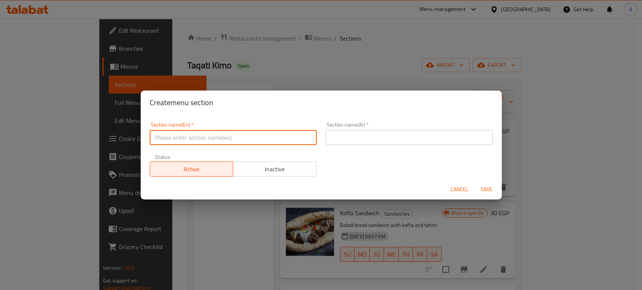
type input "Up to 40%"
click at [367, 140] on input "text" at bounding box center [409, 137] width 167 height 15
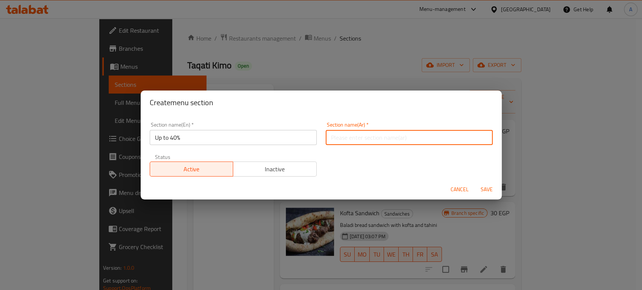
type input "خصم يصل الي 40 %"
click at [491, 192] on span "Save" at bounding box center [486, 189] width 18 height 9
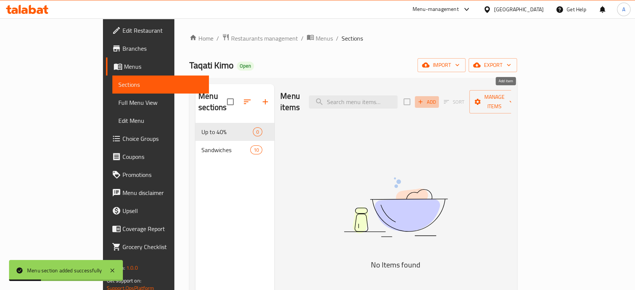
click at [437, 99] on span "Add" at bounding box center [427, 102] width 20 height 9
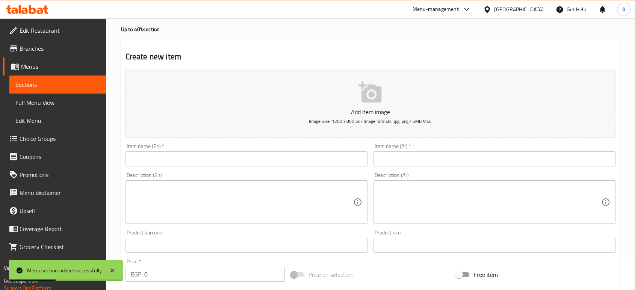
scroll to position [42, 0]
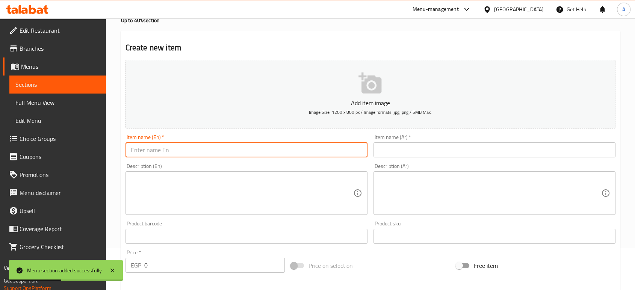
click at [292, 144] on input "text" at bounding box center [247, 149] width 242 height 15
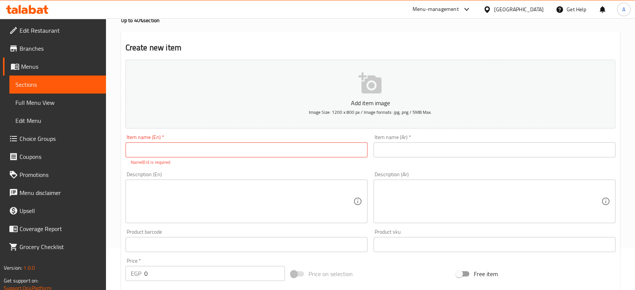
click at [302, 157] on input "text" at bounding box center [247, 149] width 242 height 15
type input "[PERSON_NAME]"
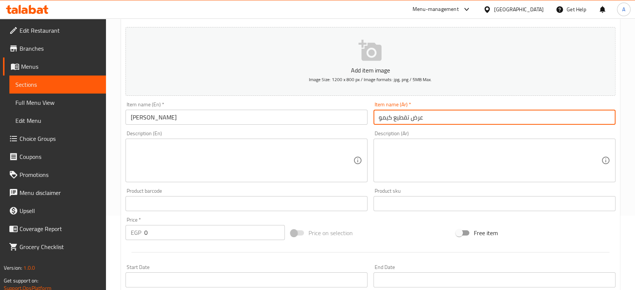
scroll to position [83, 0]
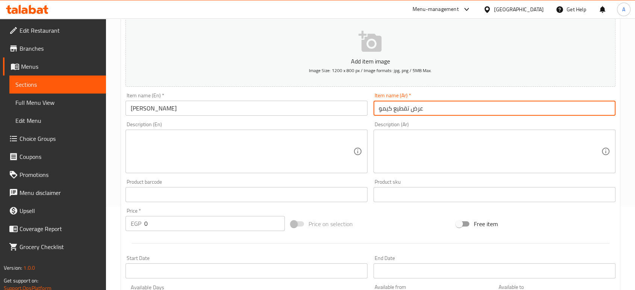
type input "عرض تقطيع كيمو"
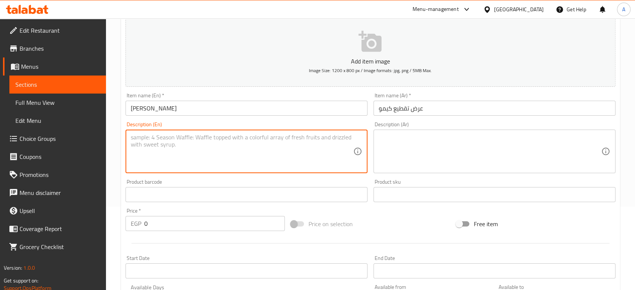
click at [277, 150] on textarea at bounding box center [242, 152] width 223 height 36
click at [452, 141] on textarea at bounding box center [490, 152] width 223 height 36
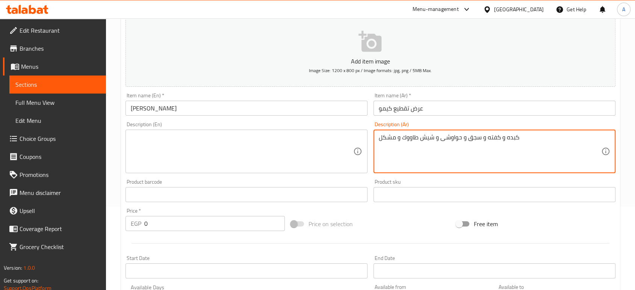
click at [452, 141] on textarea "كبده و كفته و سجق و حواوشى و شيش طاووك و مشكل" at bounding box center [490, 152] width 223 height 36
type textarea "كبده و كفته و سجق و حواوشى و شيش طاووك و مشكل"
click at [282, 146] on textarea at bounding box center [242, 152] width 223 height 36
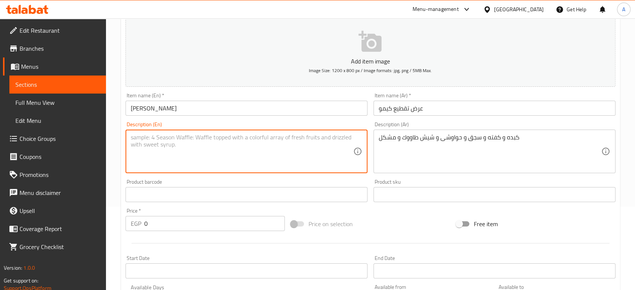
click at [282, 146] on textarea at bounding box center [242, 152] width 223 height 36
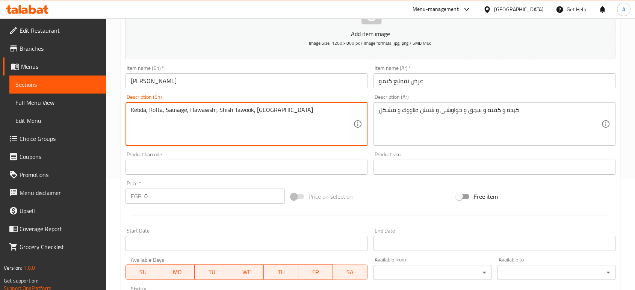
scroll to position [125, 0]
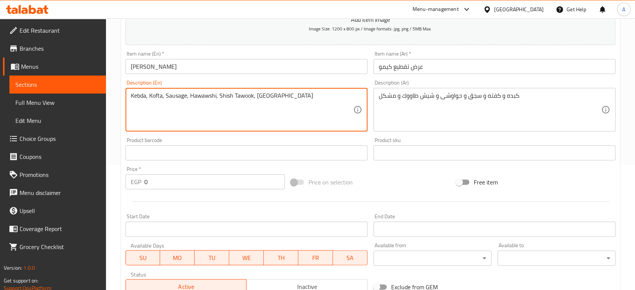
type textarea "Kebda, Kofta, Sausage, Hawawshi, Shish Tawook, [GEOGRAPHIC_DATA]"
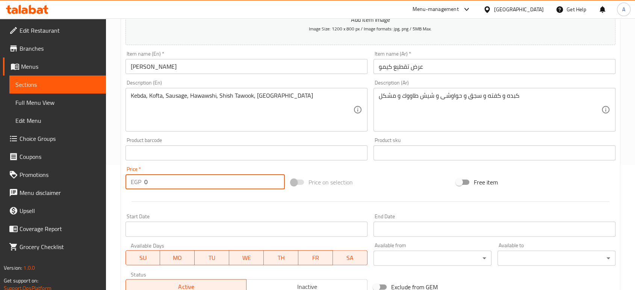
click at [206, 183] on input "0" at bounding box center [214, 181] width 141 height 15
type input "280"
click at [210, 198] on div at bounding box center [371, 202] width 496 height 18
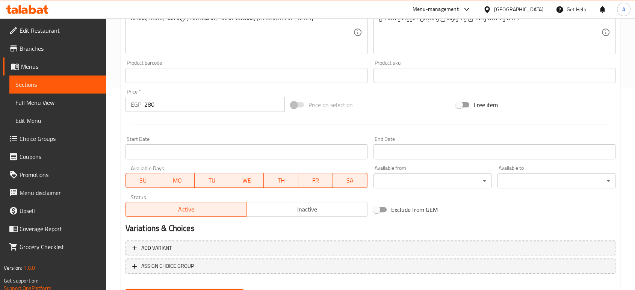
scroll to position [241, 0]
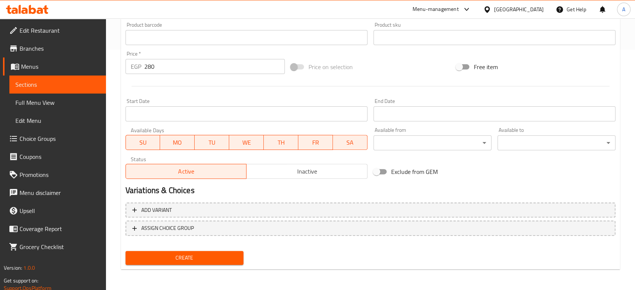
click at [196, 259] on span "Create" at bounding box center [185, 257] width 106 height 9
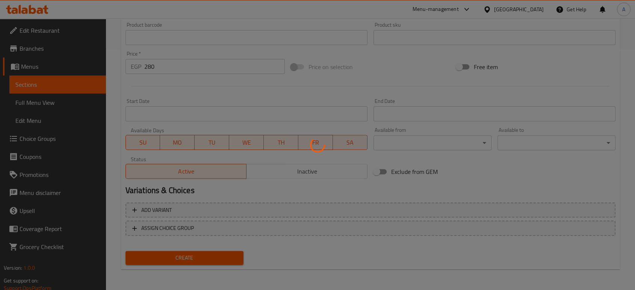
type input "0"
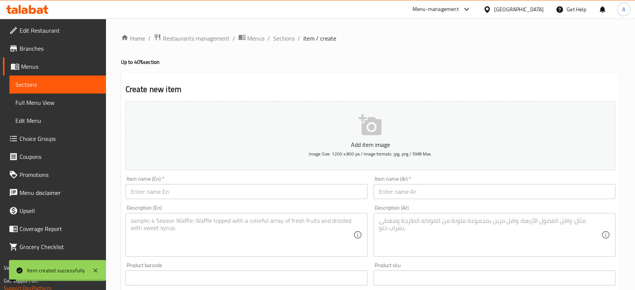
scroll to position [0, 0]
click at [276, 38] on span "Sections" at bounding box center [283, 38] width 21 height 9
